Goal: Transaction & Acquisition: Book appointment/travel/reservation

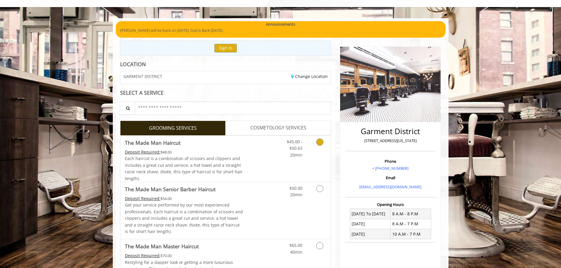
click at [269, 163] on link "Discounted Price" at bounding box center [260, 159] width 35 height 46
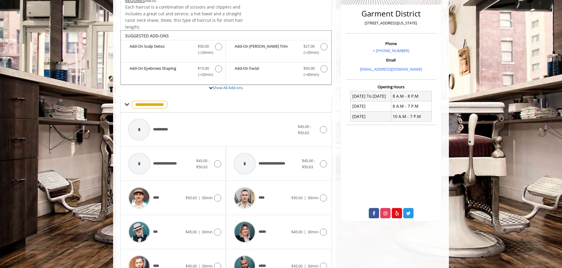
scroll to position [178, 0]
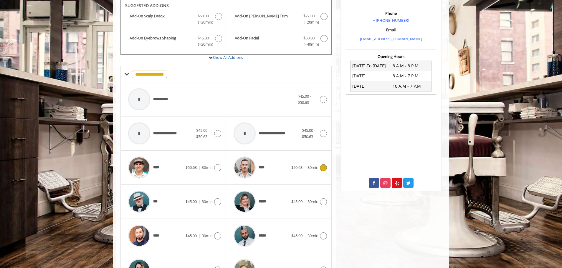
click at [266, 165] on span "****" at bounding box center [263, 168] width 8 height 6
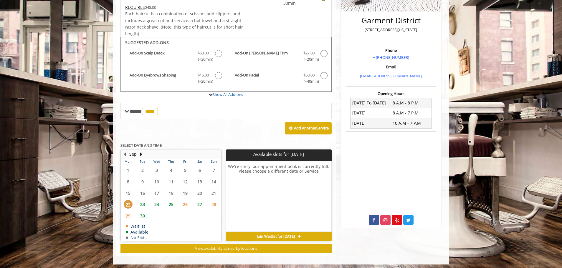
scroll to position [143, 0]
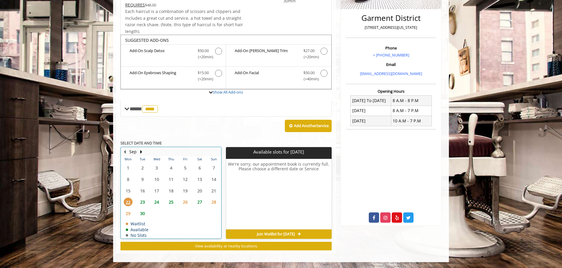
click at [161, 204] on div "24" at bounding box center [157, 202] width 12 height 9
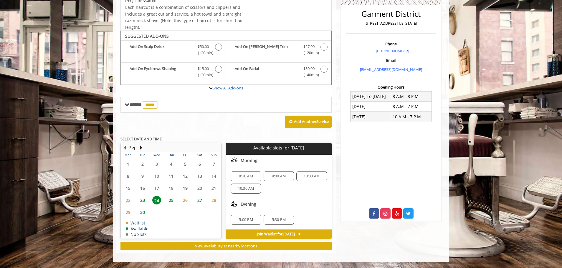
click at [246, 218] on span "5:00 PM" at bounding box center [246, 220] width 14 height 5
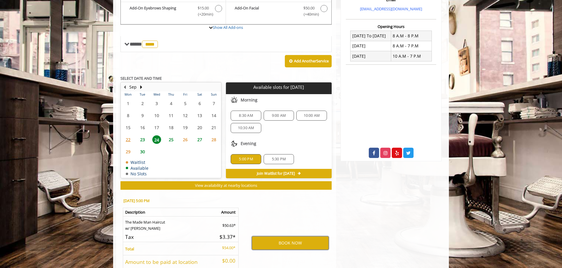
scroll to position [194, 0]
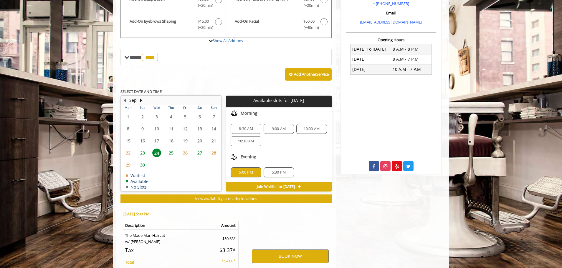
click at [143, 153] on span "23" at bounding box center [142, 153] width 9 height 9
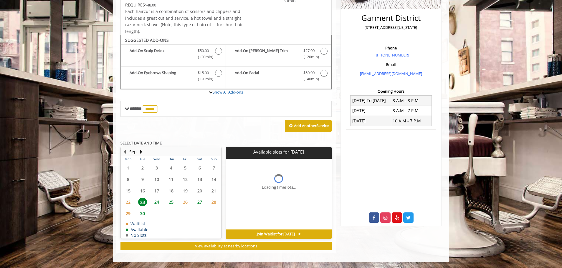
scroll to position [143, 0]
click at [159, 203] on span "24" at bounding box center [156, 202] width 9 height 9
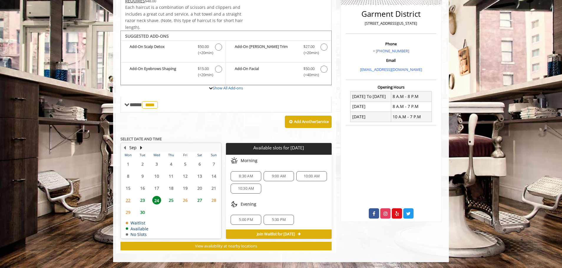
click at [171, 202] on span "25" at bounding box center [171, 200] width 9 height 9
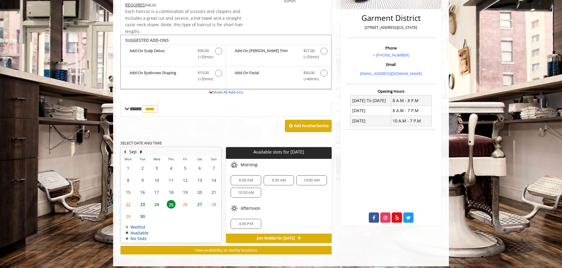
scroll to position [147, 0]
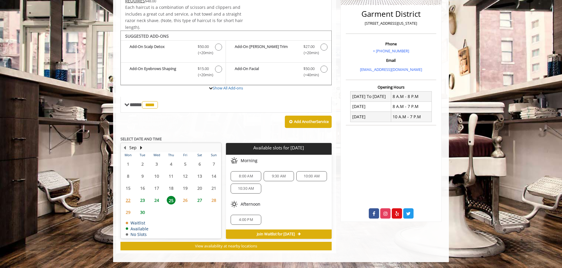
click at [158, 203] on span "24" at bounding box center [156, 200] width 9 height 9
click at [235, 220] on span "5:00 PM" at bounding box center [245, 220] width 25 height 5
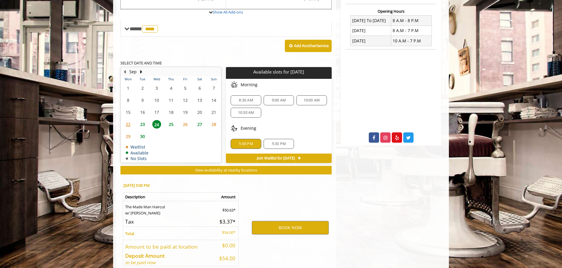
scroll to position [253, 0]
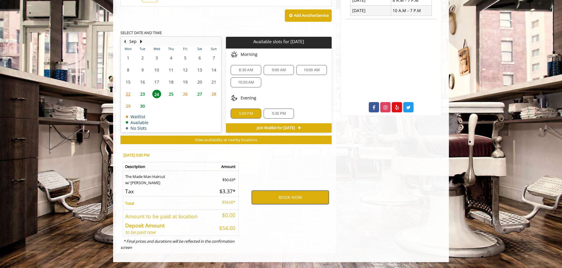
click at [274, 201] on button "BOOK NOW" at bounding box center [290, 198] width 77 height 14
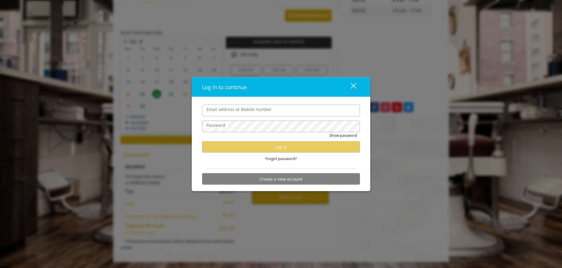
type input "**********"
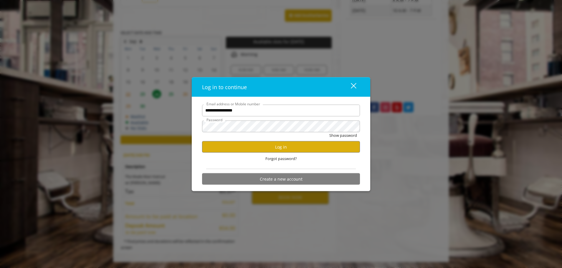
scroll to position [0, 0]
click at [251, 146] on button "Log in" at bounding box center [281, 146] width 158 height 11
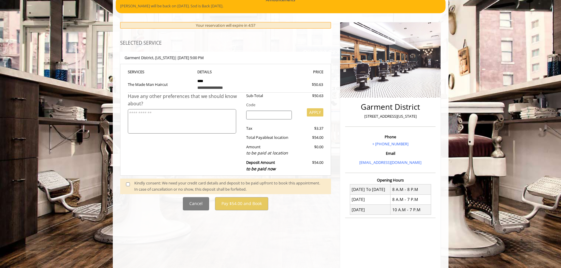
scroll to position [88, 0]
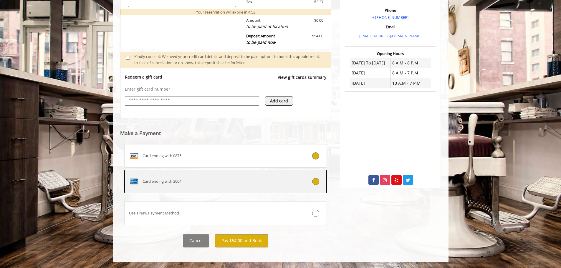
click at [221, 175] on label "Card ending with 3004" at bounding box center [225, 182] width 203 height 24
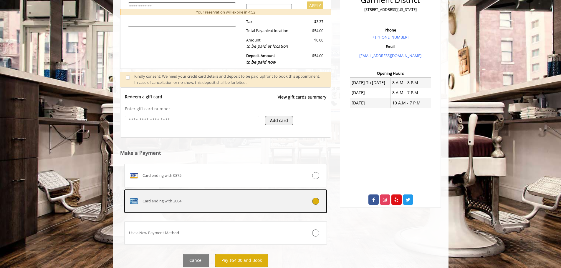
scroll to position [181, 0]
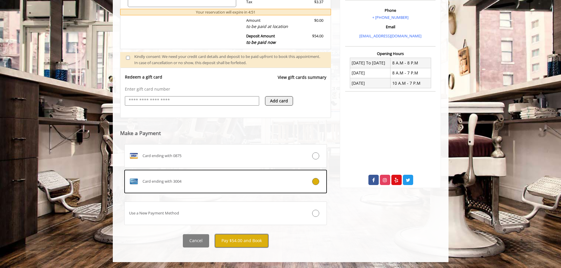
click at [230, 240] on button "Pay $54.00 and Book" at bounding box center [241, 241] width 53 height 13
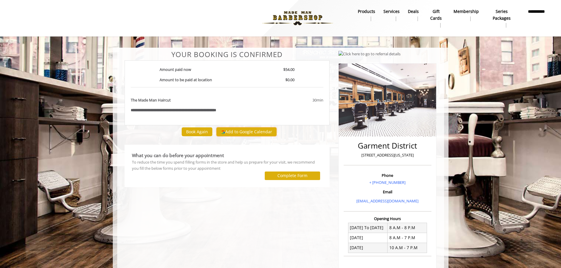
click at [261, 131] on button "Add to Google Calendar" at bounding box center [247, 132] width 60 height 9
